Goal: Task Accomplishment & Management: Manage account settings

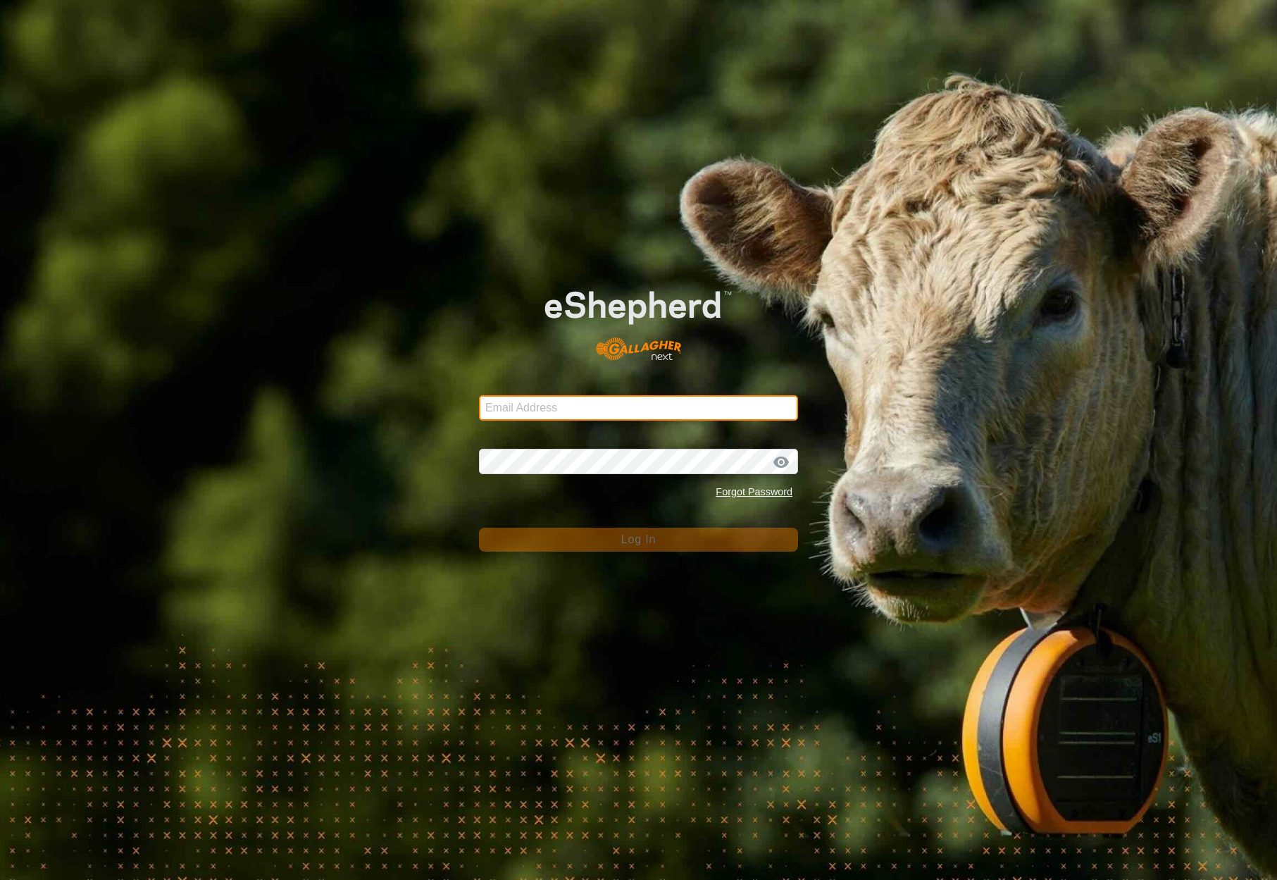
click at [719, 409] on input "Email Address" at bounding box center [638, 407] width 319 height 25
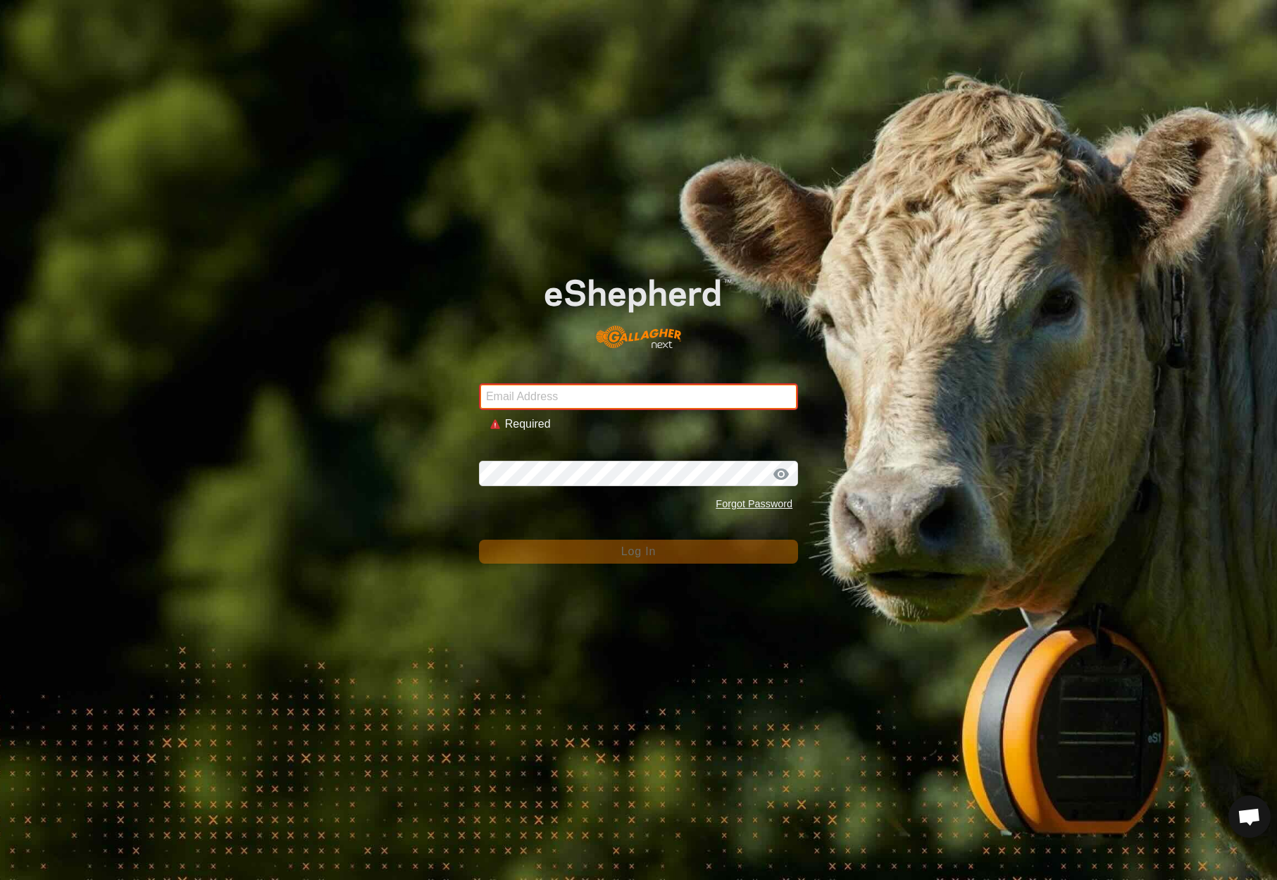
click at [766, 400] on input "Email Address" at bounding box center [638, 396] width 319 height 27
click at [715, 395] on input "Email Address" at bounding box center [638, 396] width 319 height 27
click at [624, 393] on input "Email Address" at bounding box center [638, 396] width 319 height 27
paste input "jasmin@pasturetoplate.ca"
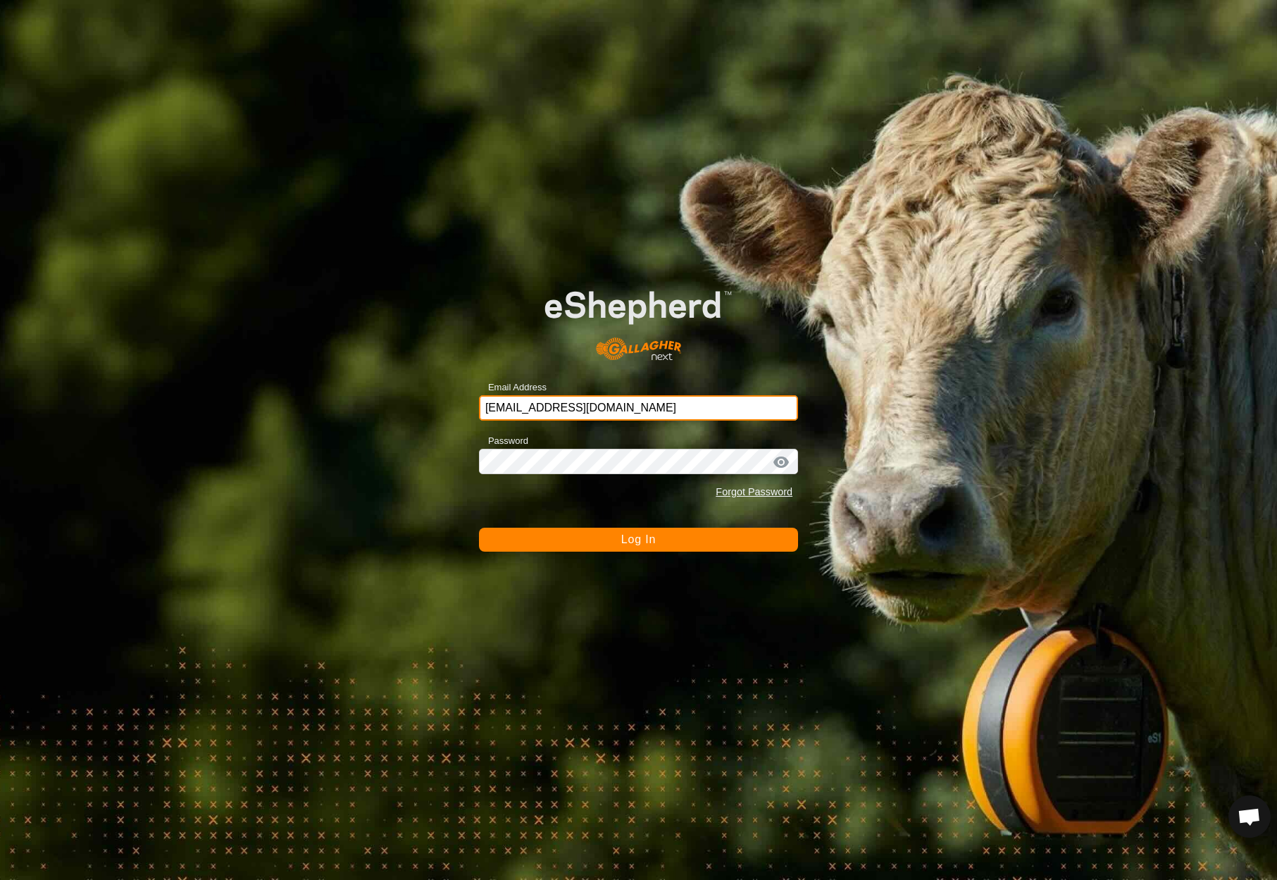
type input "jasmin@pasturetoplate.ca"
click at [652, 540] on span "Log In" at bounding box center [638, 539] width 35 height 12
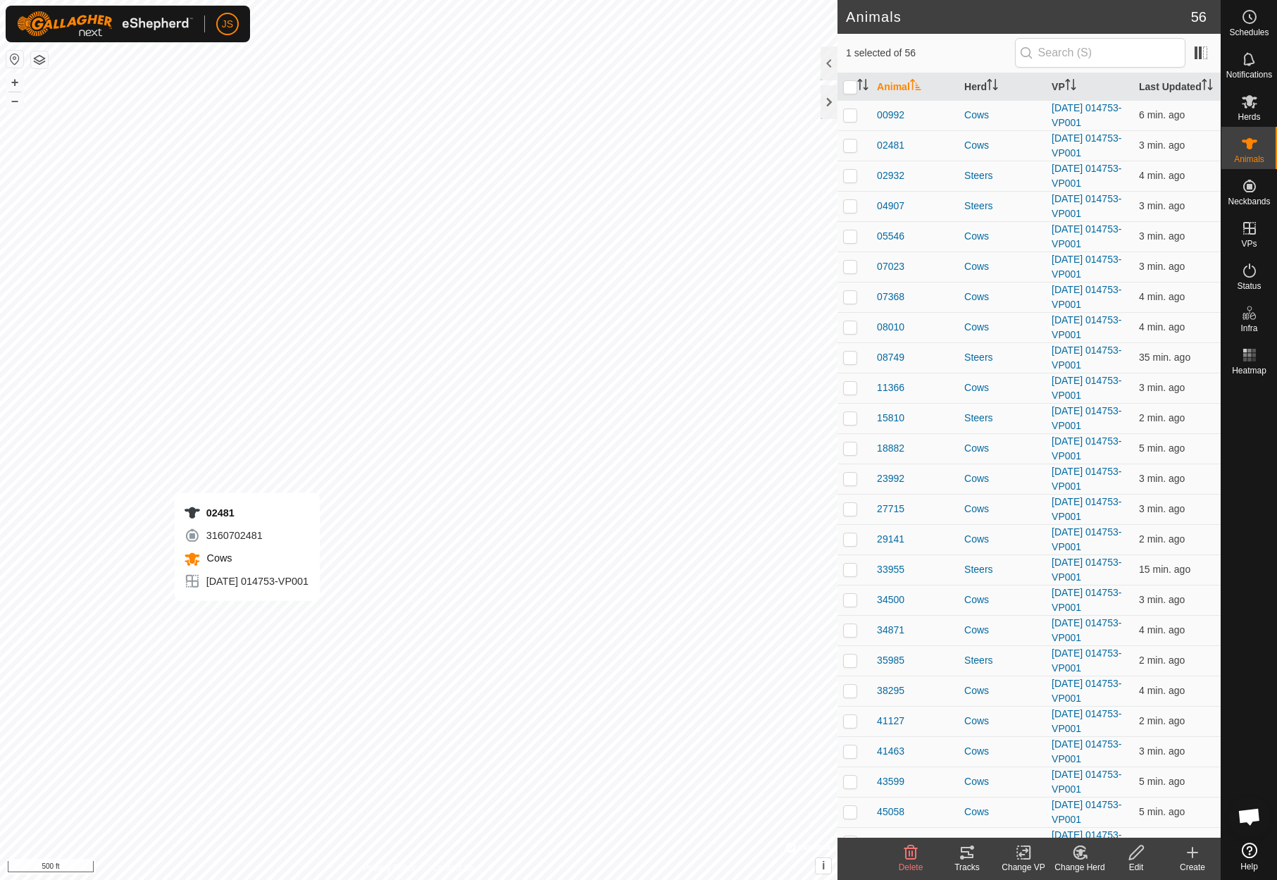
checkbox input "true"
checkbox input "false"
click at [1249, 350] on rect at bounding box center [1250, 351] width 4 height 4
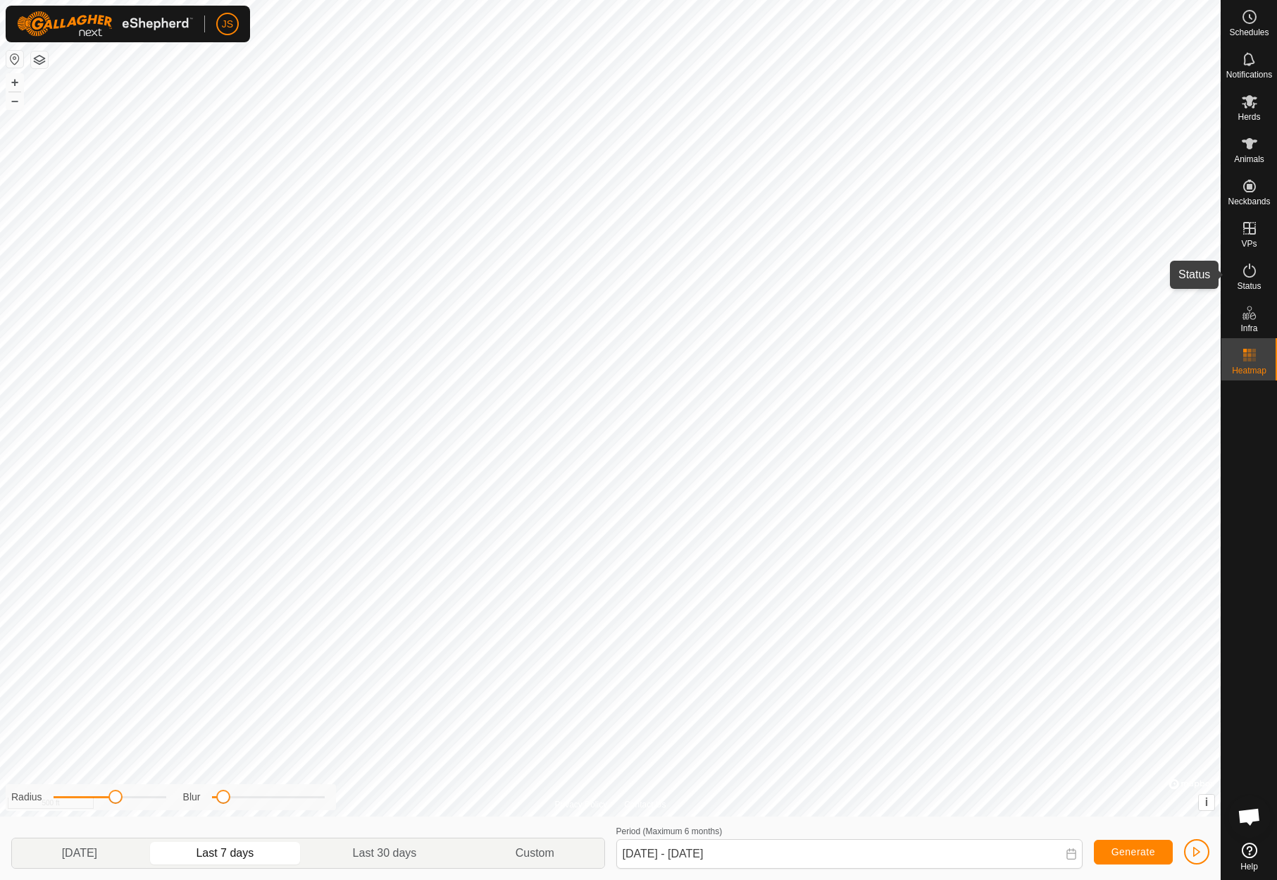
click at [1249, 268] on icon at bounding box center [1249, 270] width 17 height 17
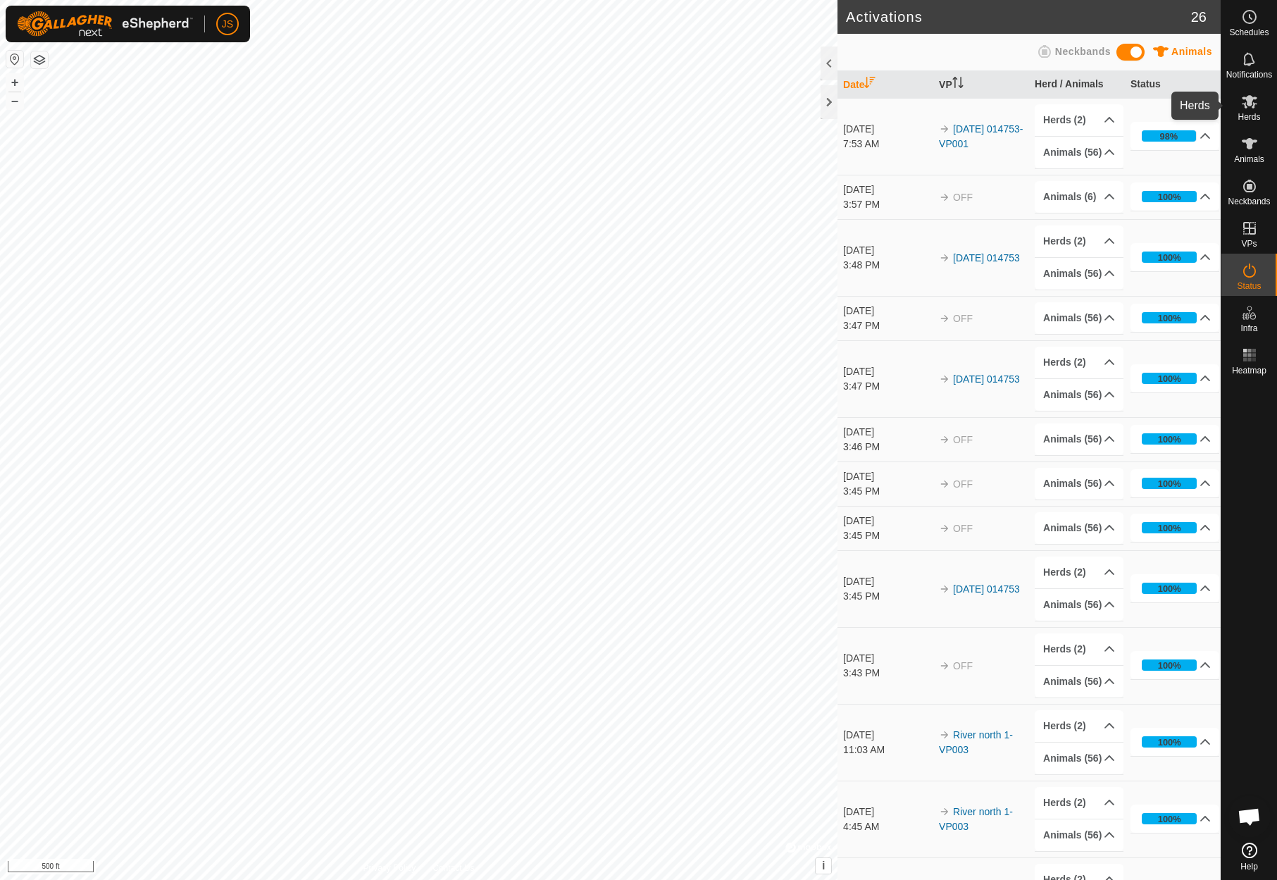
click at [1244, 97] on icon at bounding box center [1250, 101] width 16 height 13
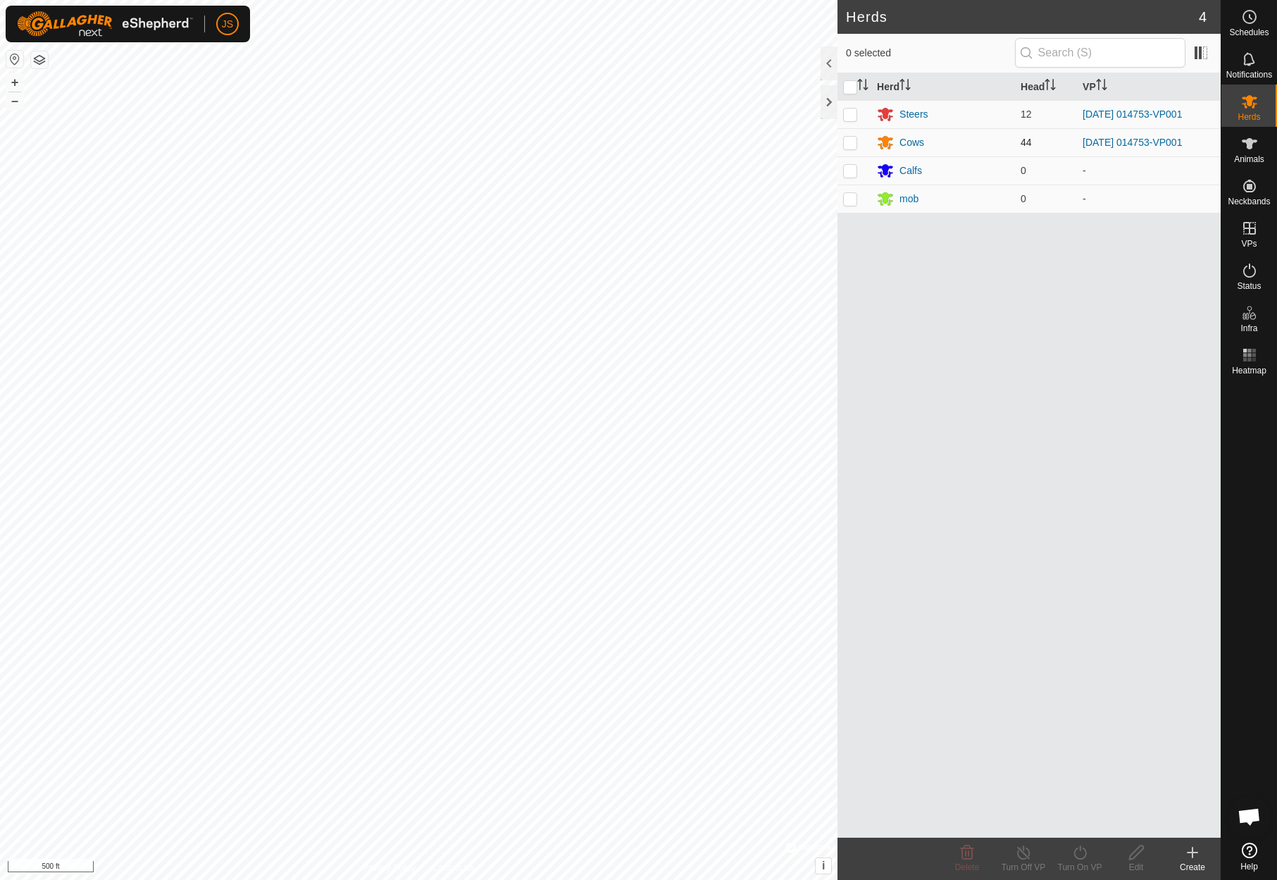
drag, startPoint x: 849, startPoint y: 111, endPoint x: 850, endPoint y: 143, distance: 31.7
click at [849, 111] on p-checkbox at bounding box center [850, 114] width 14 height 11
checkbox input "true"
click at [851, 143] on p-checkbox at bounding box center [850, 142] width 14 height 11
checkbox input "true"
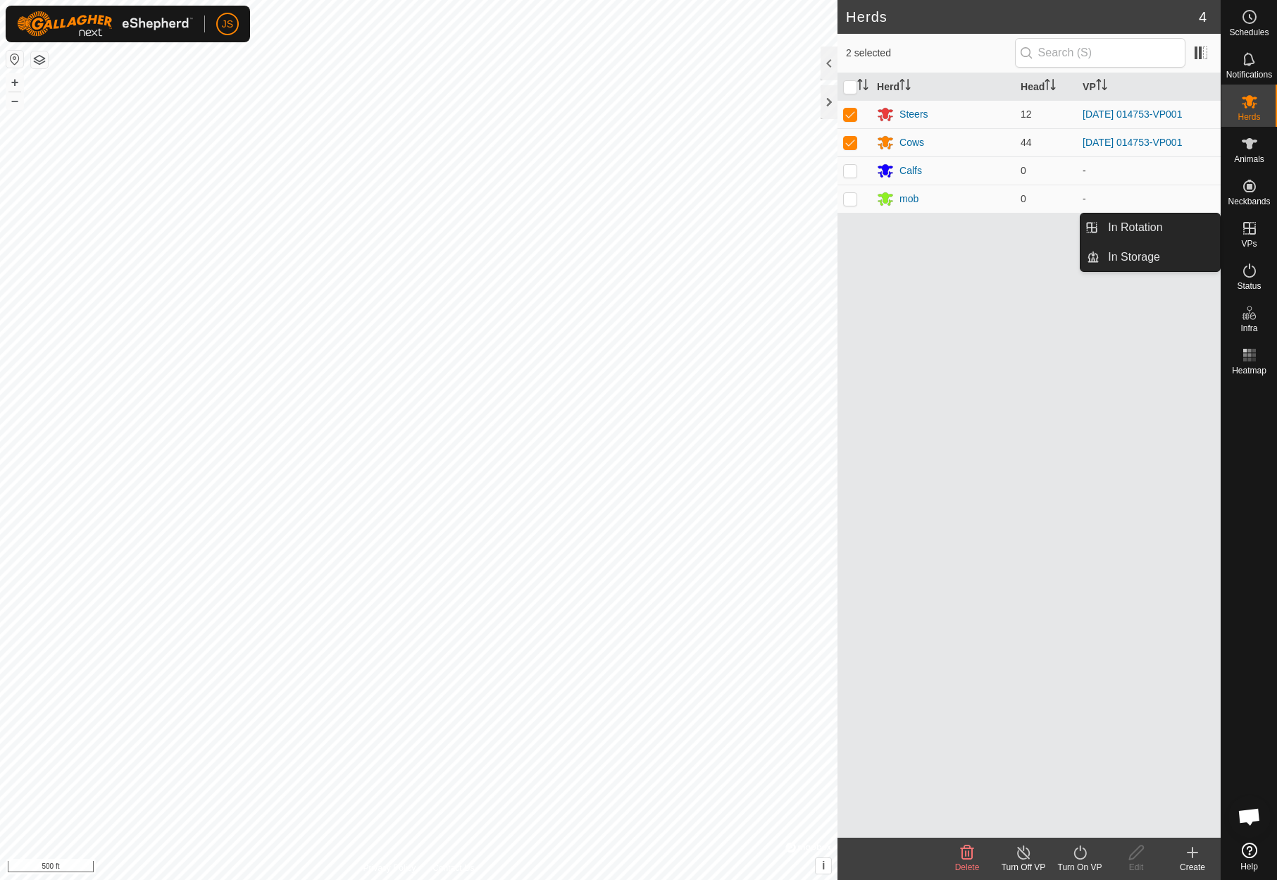
click at [1250, 224] on icon at bounding box center [1250, 228] width 13 height 13
click at [1144, 225] on link "In Rotation" at bounding box center [1160, 227] width 120 height 28
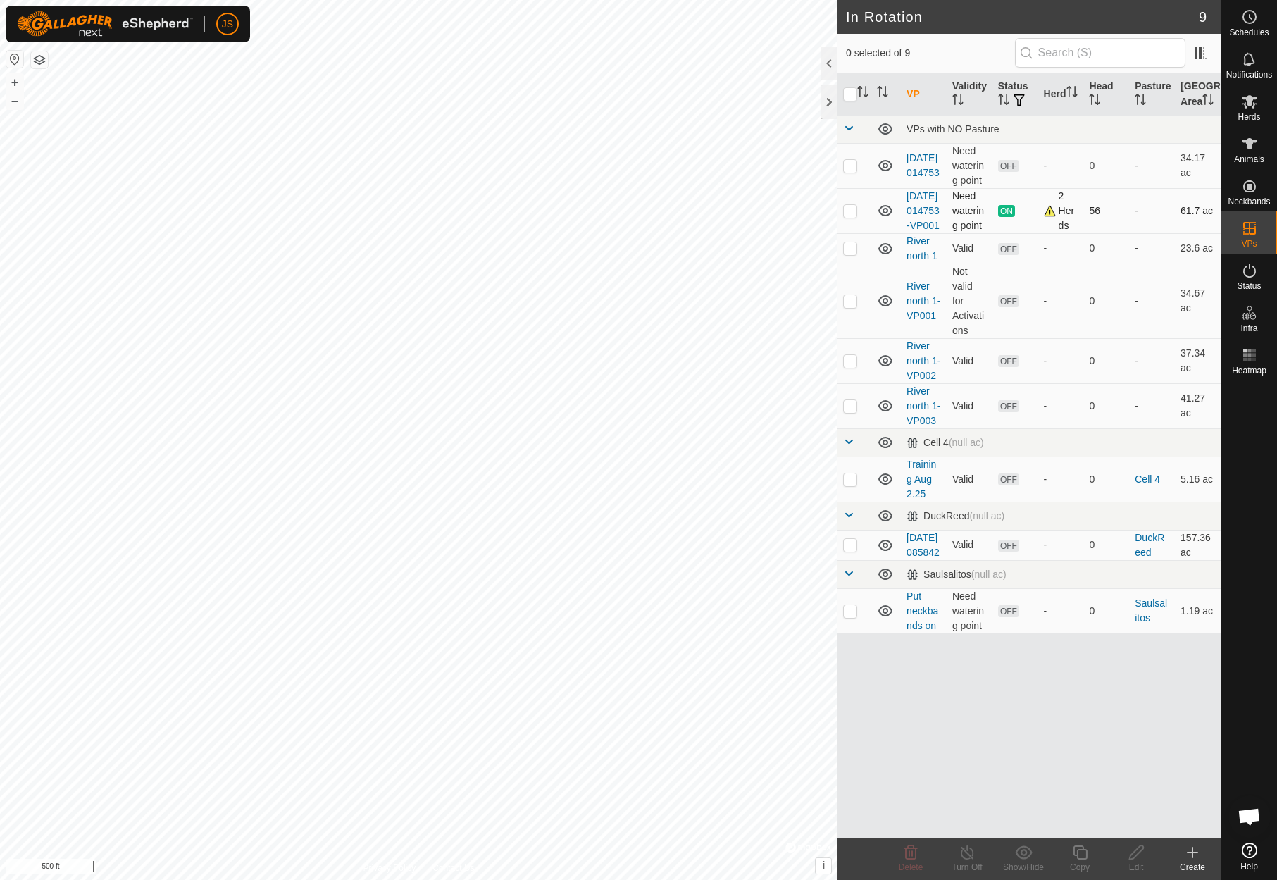
click at [847, 216] on p-checkbox at bounding box center [850, 210] width 14 height 11
checkbox input "true"
